Goal: Task Accomplishment & Management: Use online tool/utility

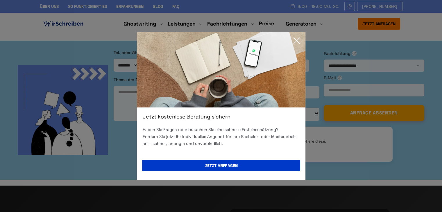
click at [0, 98] on div "Jetzt kostenlose Beratung sichern Haben Sie Fragen oder brauchen Sie eine schne…" at bounding box center [221, 106] width 442 height 212
click at [298, 41] on icon at bounding box center [297, 41] width 12 height 12
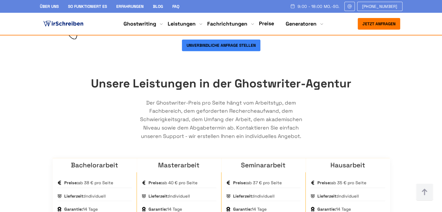
scroll to position [275, 0]
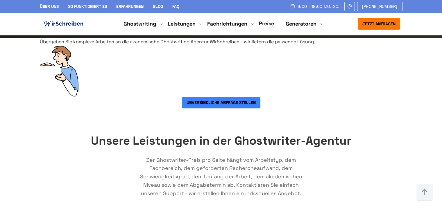
click at [270, 24] on link "Preise" at bounding box center [266, 23] width 15 height 7
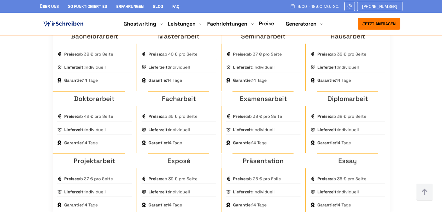
scroll to position [918, 0]
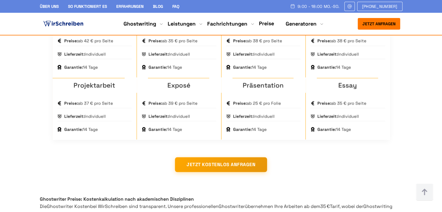
drag, startPoint x: 446, startPoint y: 10, endPoint x: 446, endPoint y: 47, distance: 37.8
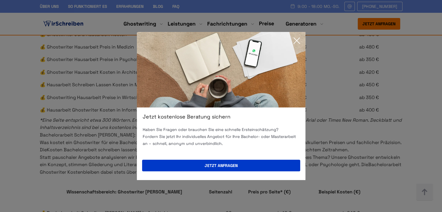
scroll to position [1207, 0]
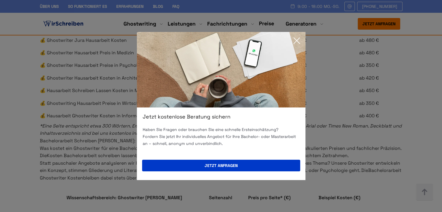
click at [299, 40] on icon at bounding box center [297, 41] width 12 height 12
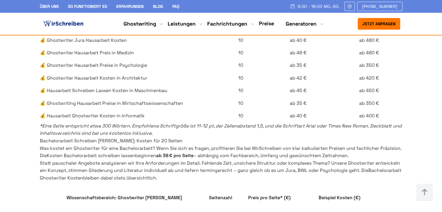
click at [0, 0] on link "Hausarbeit" at bounding box center [0, 0] width 0 height 0
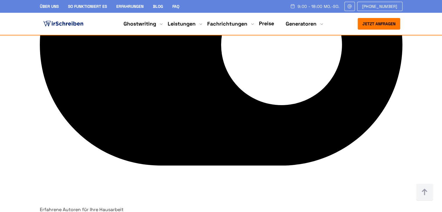
scroll to position [1256, 0]
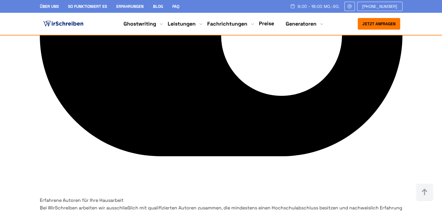
drag, startPoint x: 445, startPoint y: 12, endPoint x: 439, endPoint y: 78, distance: 65.3
drag, startPoint x: 96, startPoint y: 39, endPoint x: 87, endPoint y: 44, distance: 10.2
click at [0, 0] on ul "Themen Generator Zitiergenerator Kostenlose Plagiatsprüfung" at bounding box center [0, 0] width 0 height 0
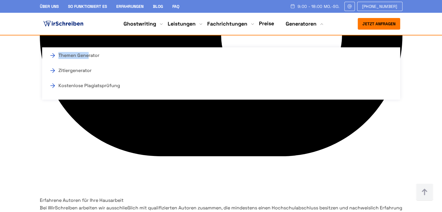
click at [87, 52] on link "Themen Generator" at bounding box center [78, 55] width 58 height 7
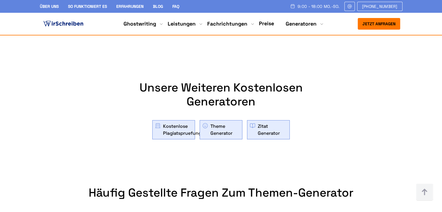
scroll to position [1687, 0]
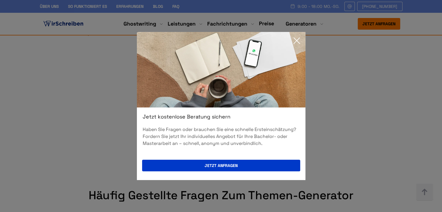
click at [301, 35] on icon at bounding box center [297, 41] width 12 height 12
